Goal: Transaction & Acquisition: Purchase product/service

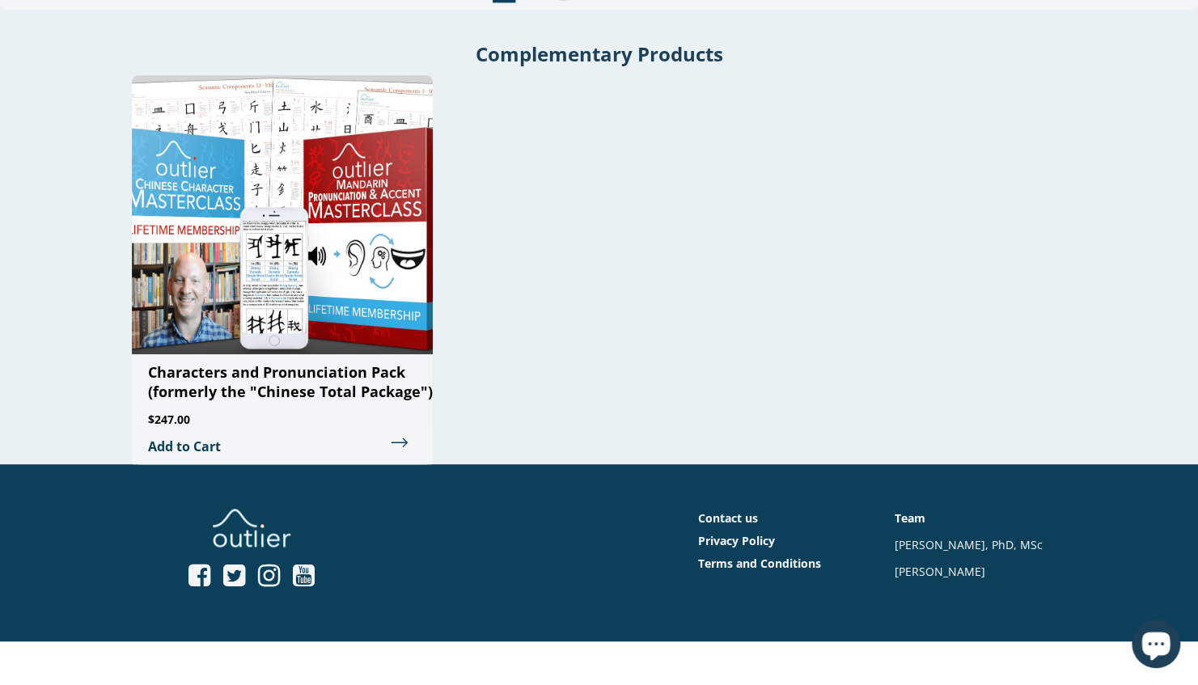
scroll to position [3904, 0]
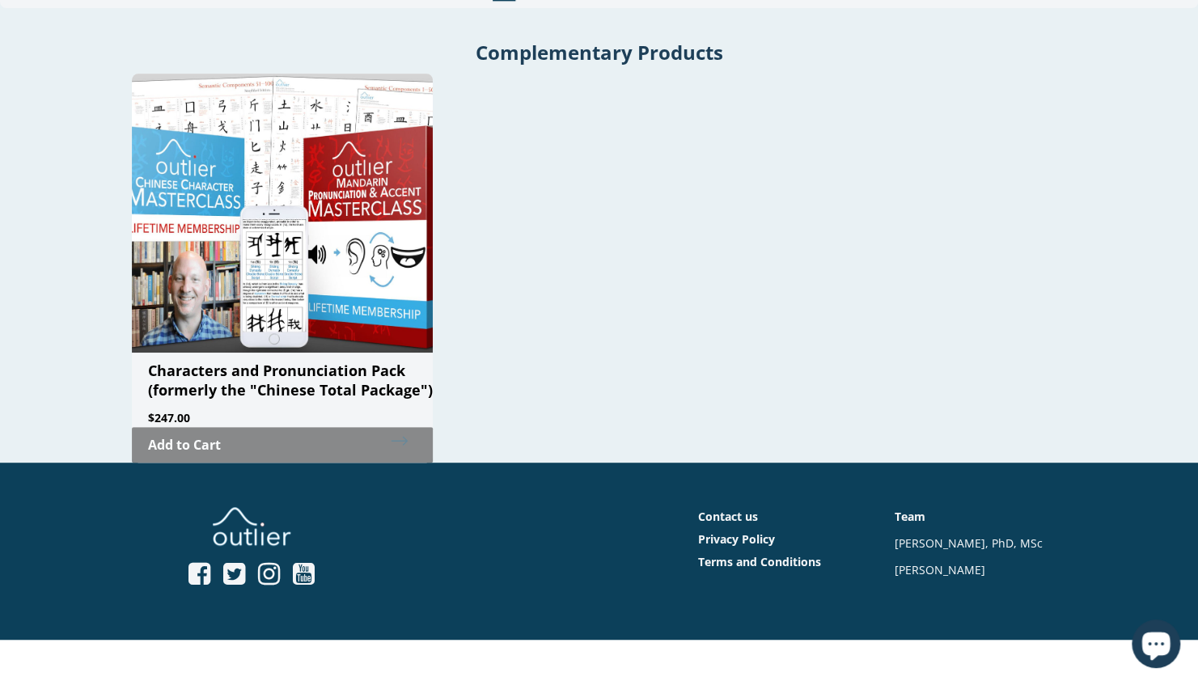
click at [404, 427] on link "Add to Cart" at bounding box center [282, 445] width 301 height 36
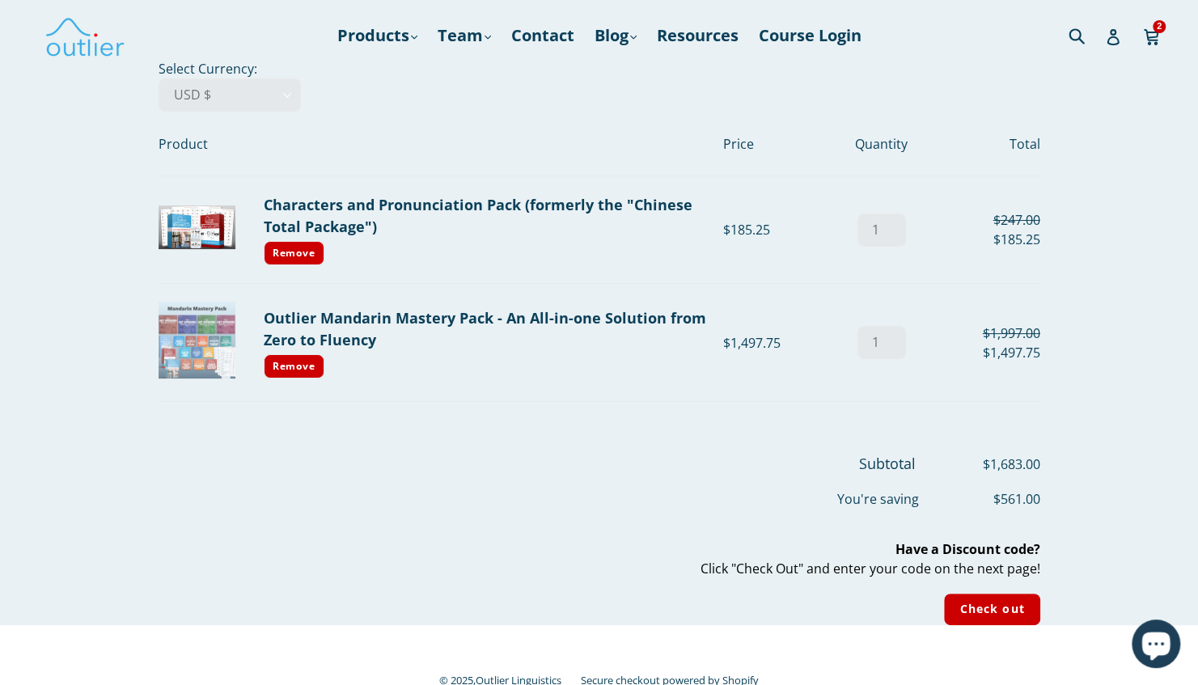
click at [208, 339] on img at bounding box center [196, 340] width 77 height 77
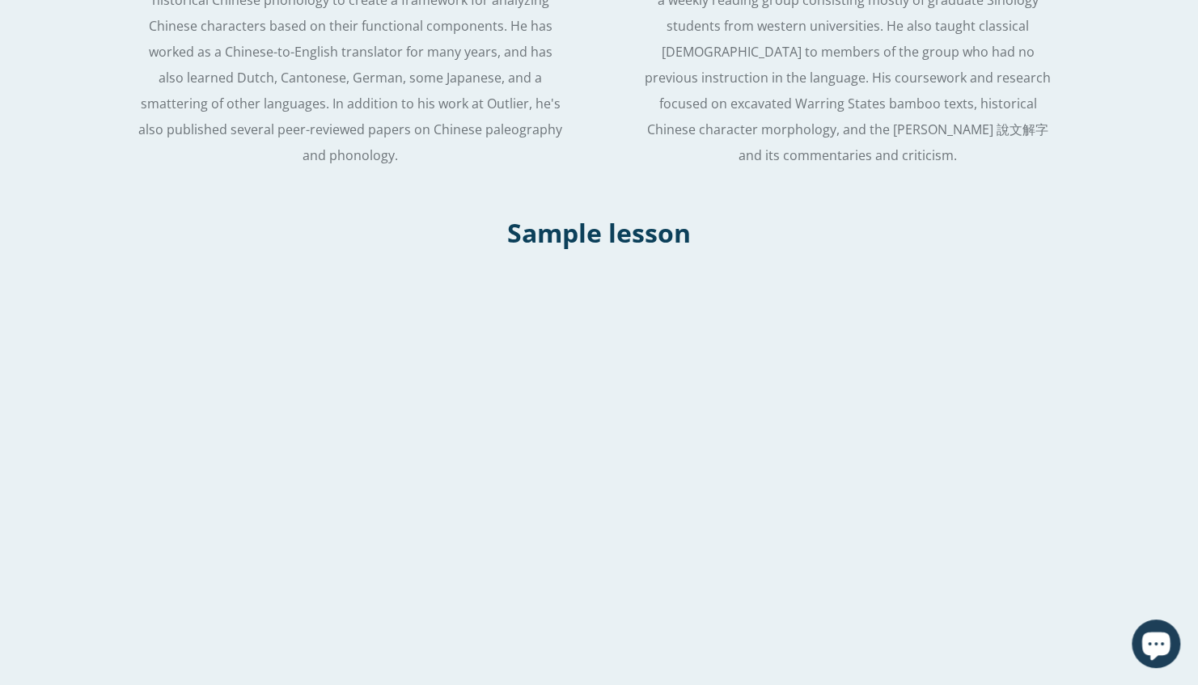
scroll to position [1892, 0]
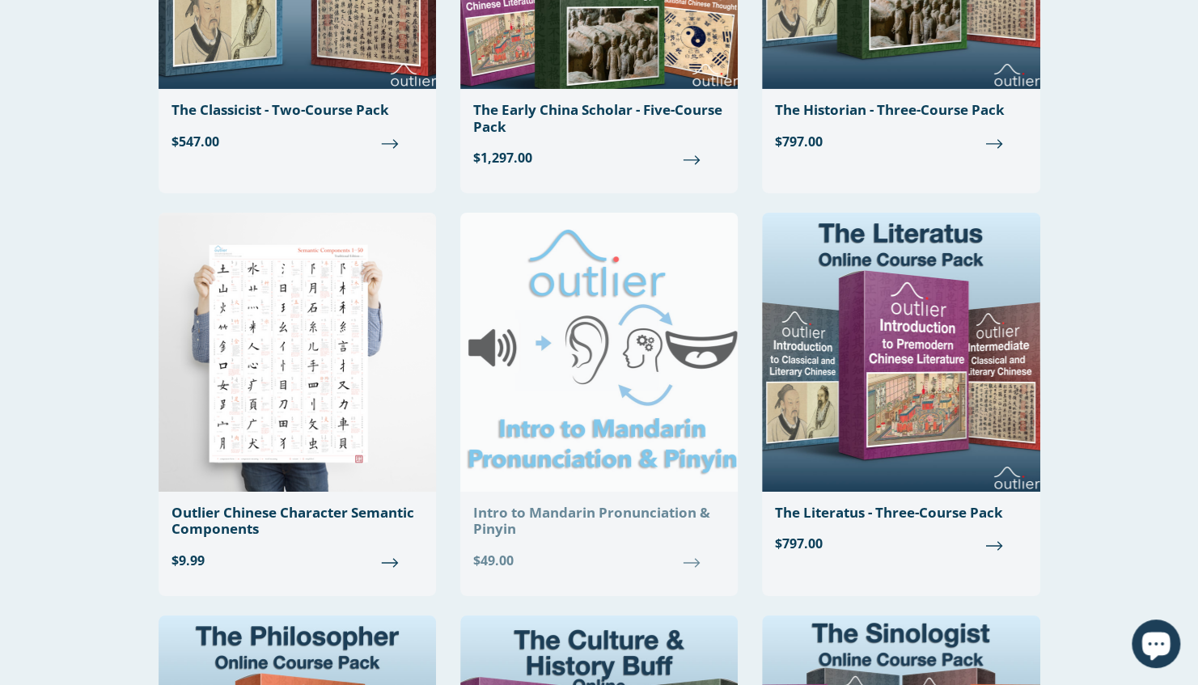
scroll to position [3189, 0]
click at [611, 283] on img at bounding box center [598, 352] width 277 height 279
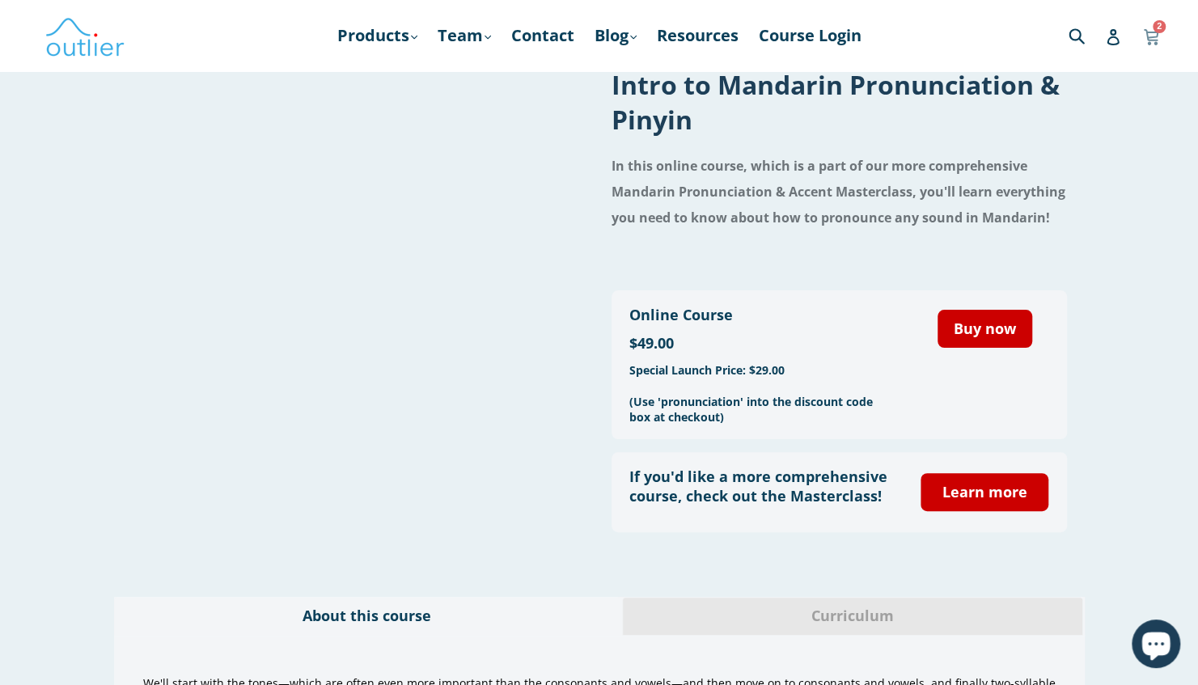
click at [1153, 40] on icon at bounding box center [1150, 35] width 15 height 12
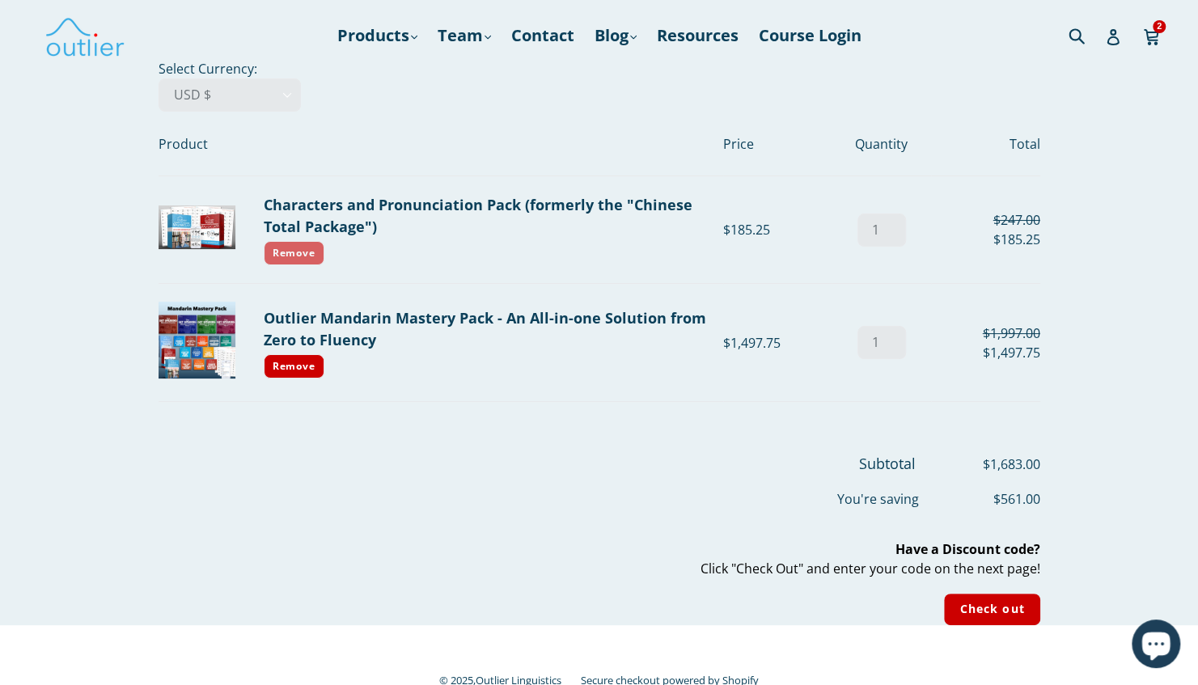
click at [303, 249] on link "Remove" at bounding box center [294, 253] width 61 height 24
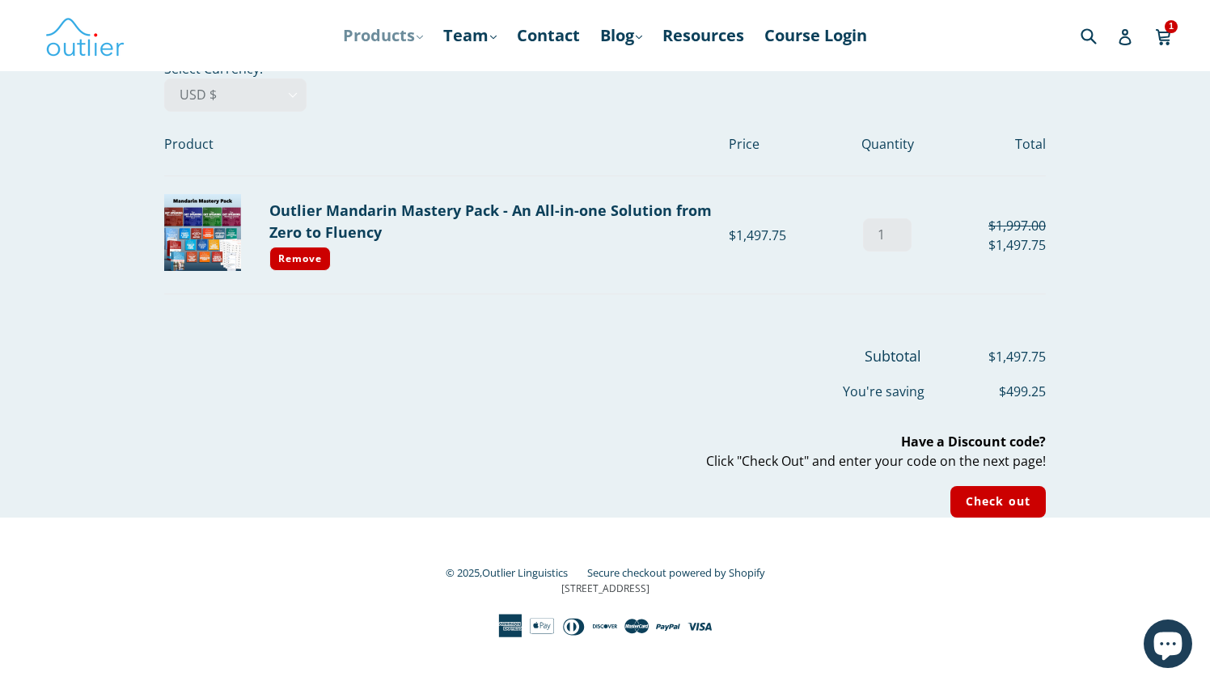
click at [403, 33] on link "Products .cls-1{fill:#231f20} expand" at bounding box center [383, 35] width 96 height 29
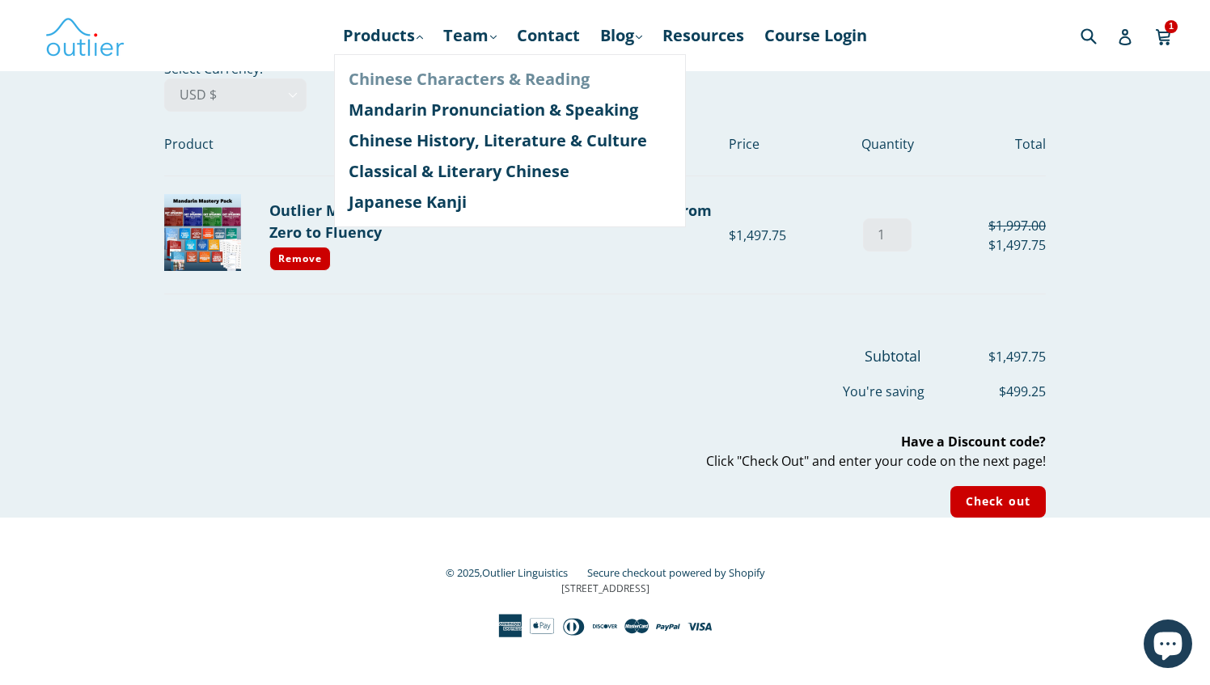
click at [400, 78] on link "Chinese Characters & Reading" at bounding box center [510, 79] width 323 height 31
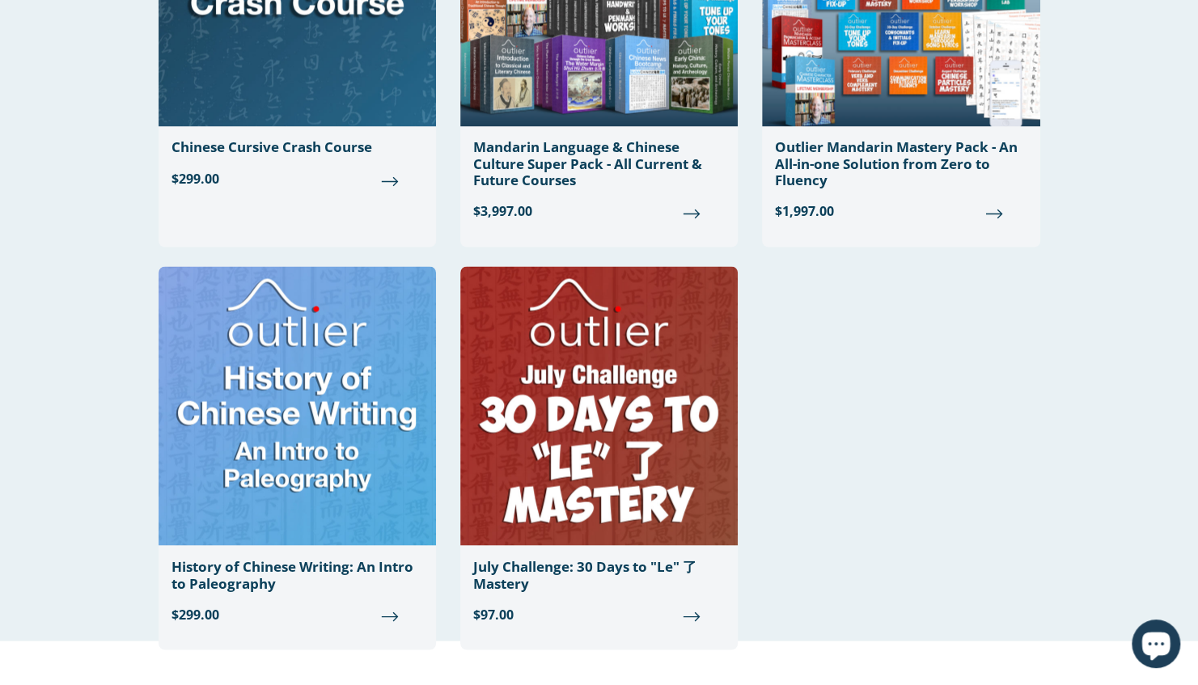
scroll to position [1538, 0]
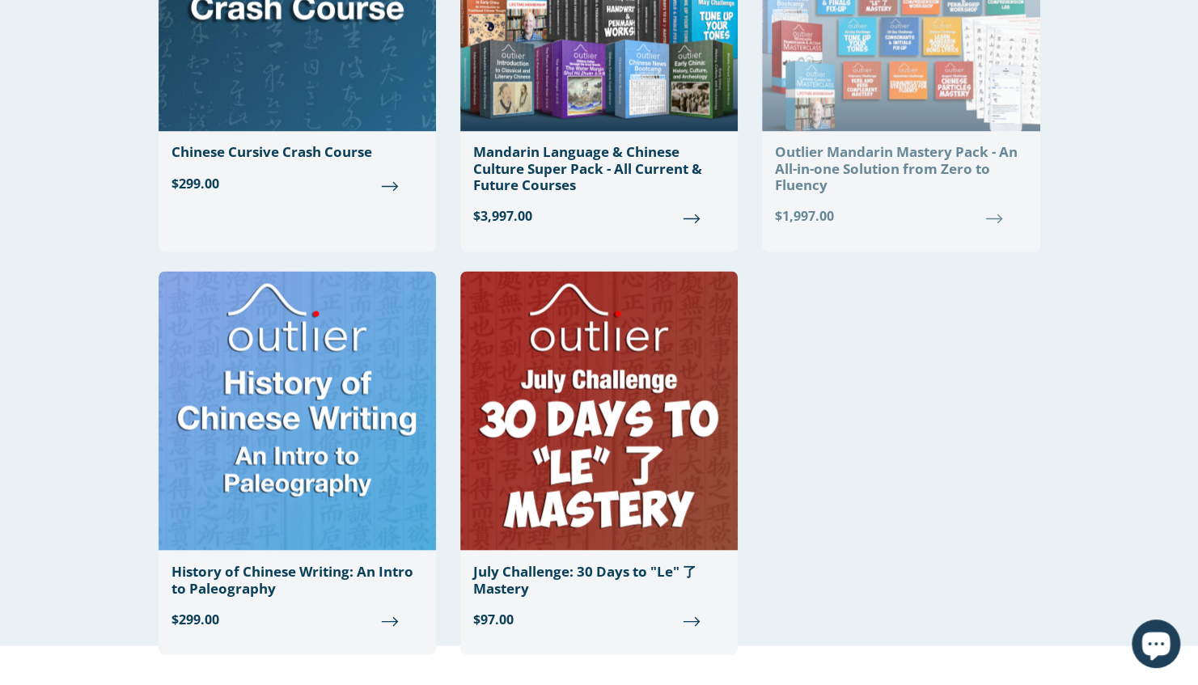
click at [890, 169] on div "Outlier Mandarin Mastery Pack - An All-in-one Solution from Zero to Fluency" at bounding box center [900, 168] width 251 height 49
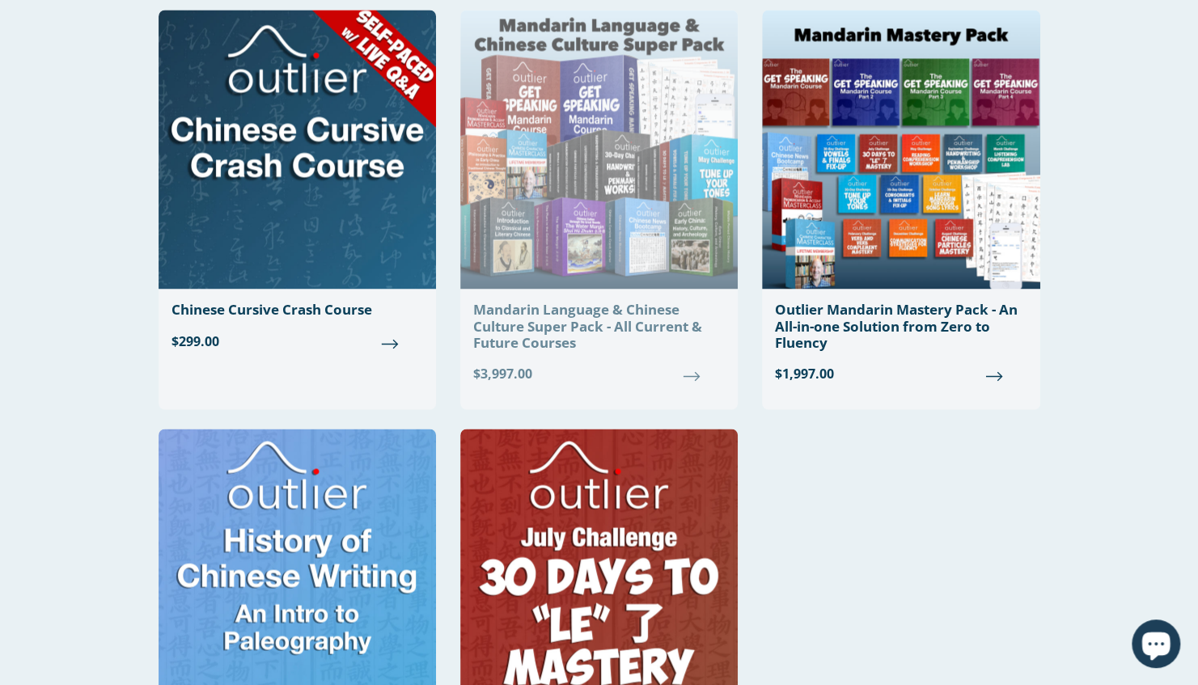
scroll to position [1352, 0]
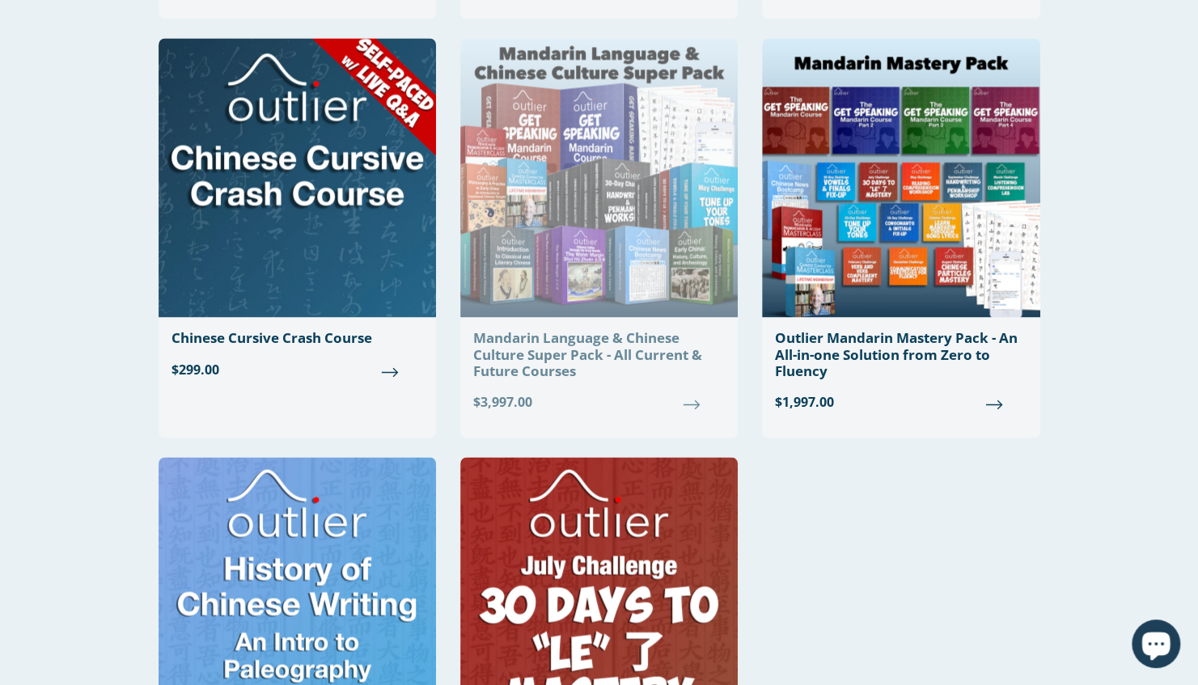
click at [616, 290] on img at bounding box center [598, 177] width 277 height 279
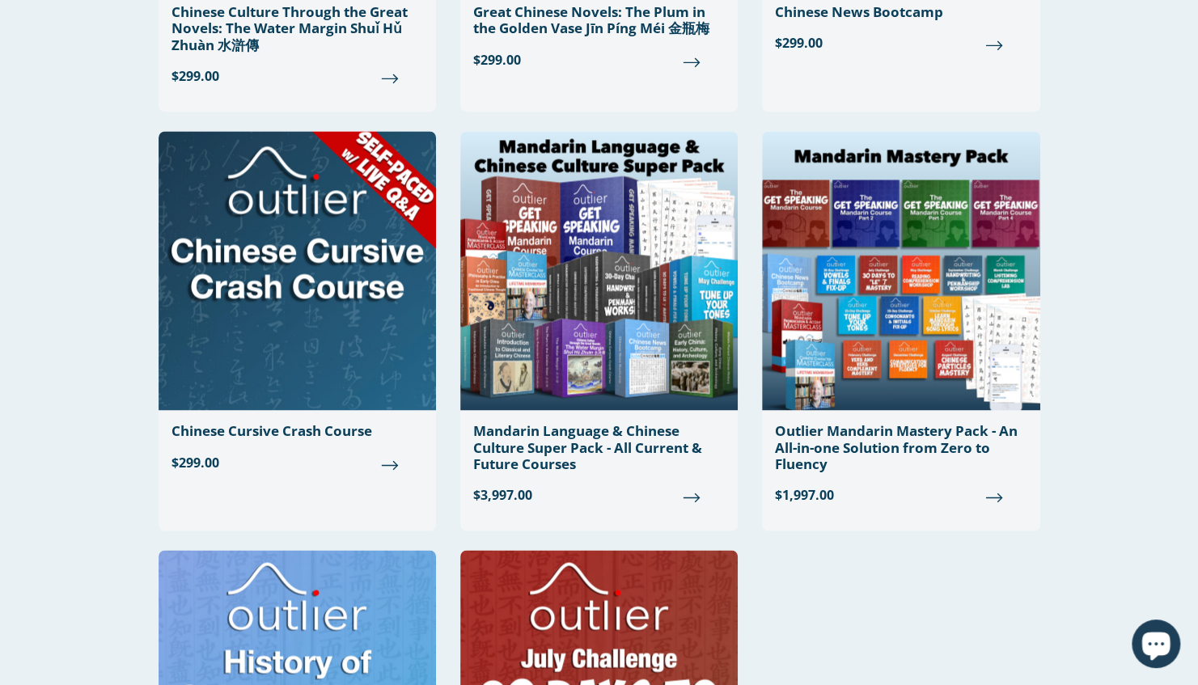
scroll to position [1257, 0]
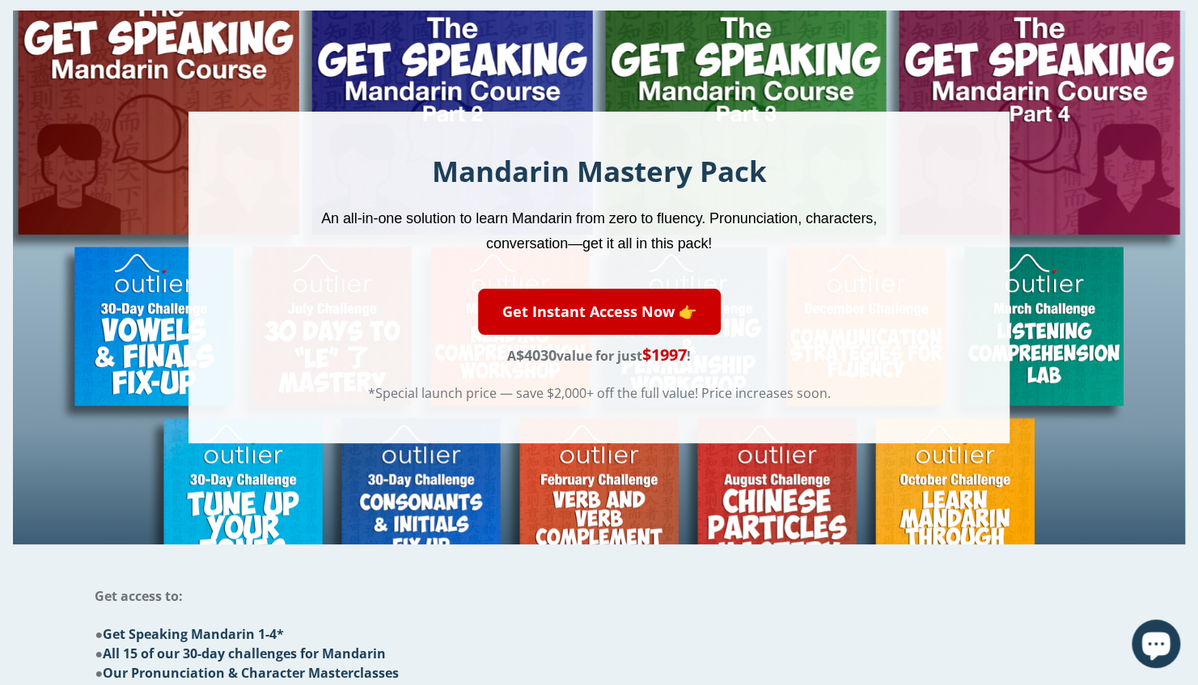
scroll to position [68, 0]
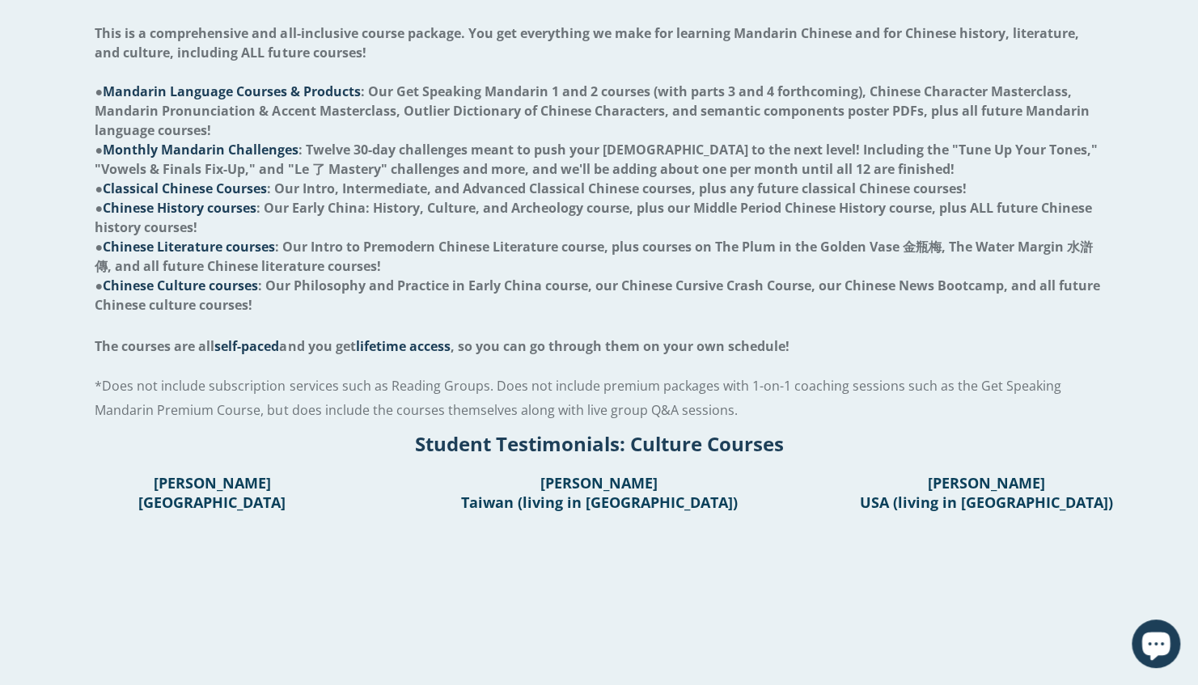
scroll to position [759, 0]
